Goal: Find specific page/section: Find specific page/section

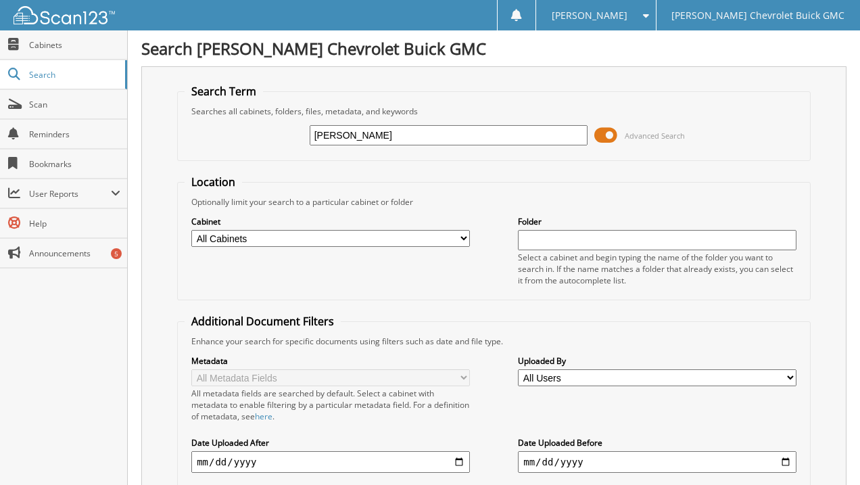
type input "[PERSON_NAME]"
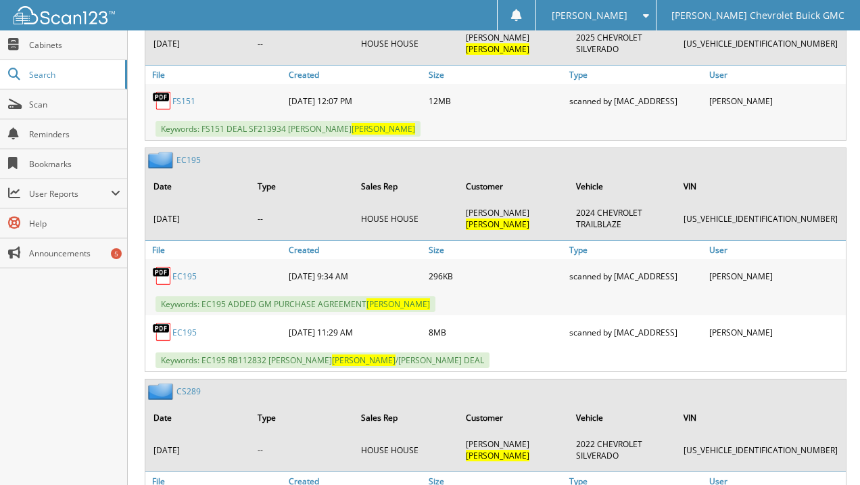
scroll to position [744, 0]
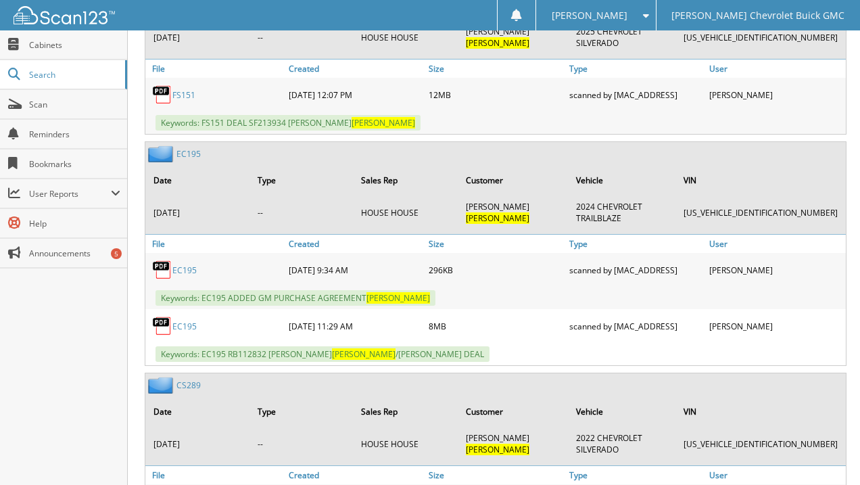
click at [185, 321] on link "EC195" at bounding box center [184, 326] width 24 height 11
